Goal: Transaction & Acquisition: Subscribe to service/newsletter

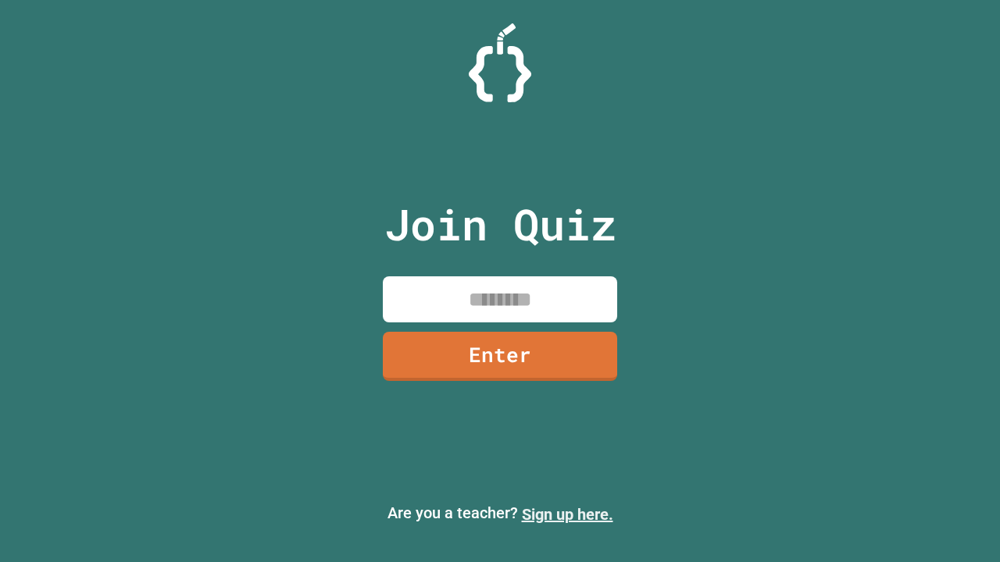
click at [567, 515] on link "Sign up here." at bounding box center [567, 514] width 91 height 19
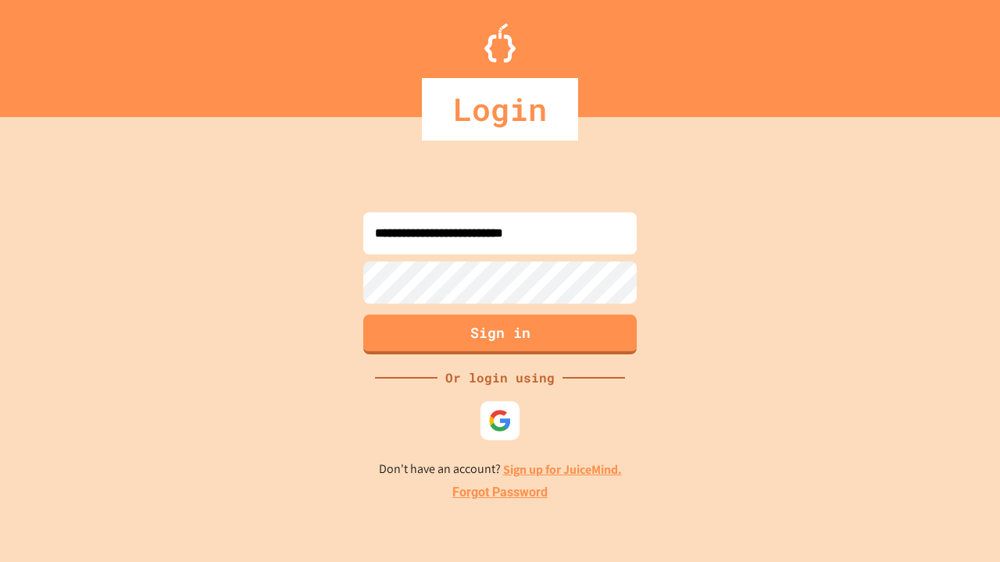
type input "**********"
